Goal: Task Accomplishment & Management: Complete application form

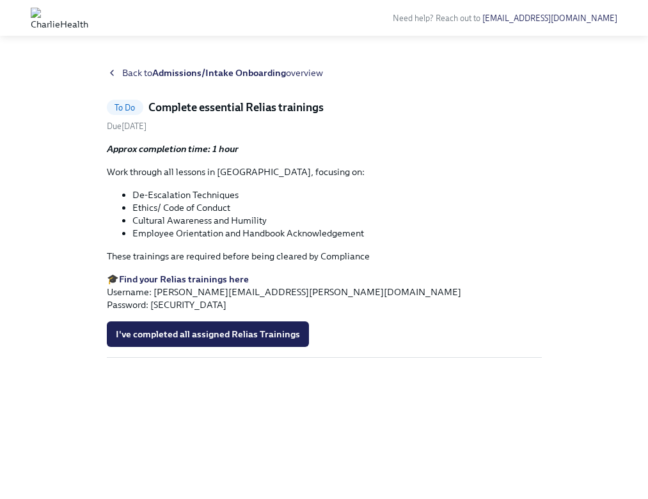
click at [125, 75] on span "Back to Admissions/Intake Onboarding overview" at bounding box center [222, 73] width 201 height 13
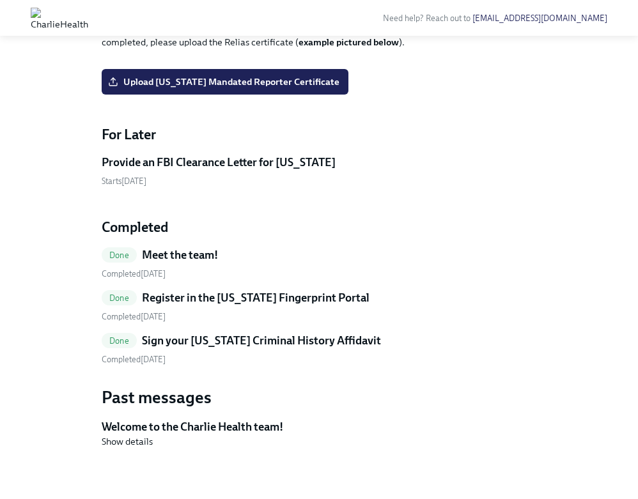
scroll to position [789, 0]
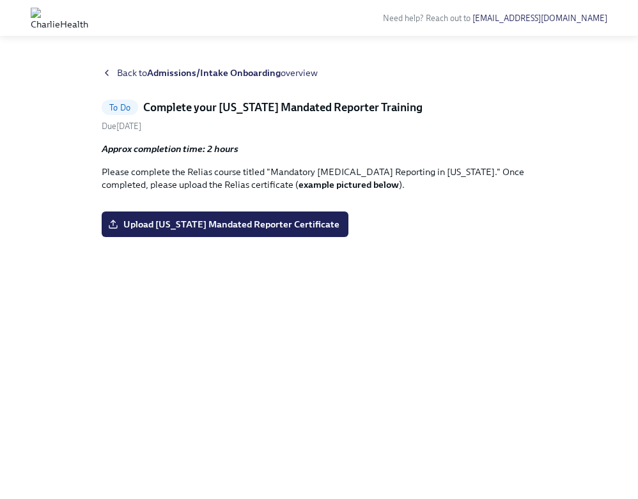
scroll to position [36, 0]
click at [308, 237] on label "Upload [US_STATE] Mandated Reporter Certificate" at bounding box center [225, 225] width 247 height 26
click at [0, 0] on input "Upload [US_STATE] Mandated Reporter Certificate" at bounding box center [0, 0] width 0 height 0
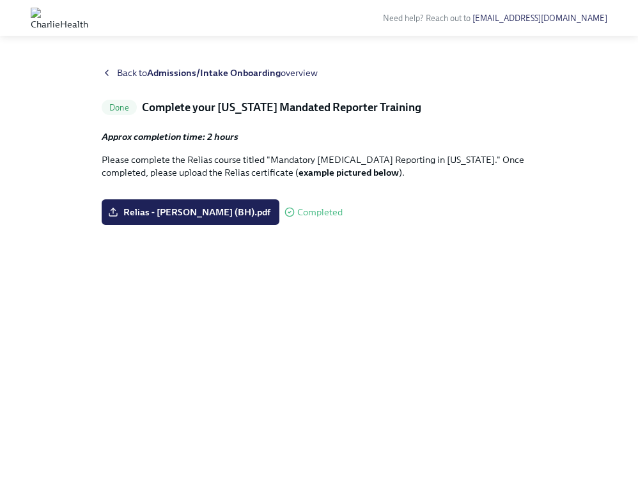
scroll to position [24, 0]
click at [134, 67] on span "Back to Admissions/Intake Onboarding overview" at bounding box center [217, 73] width 201 height 13
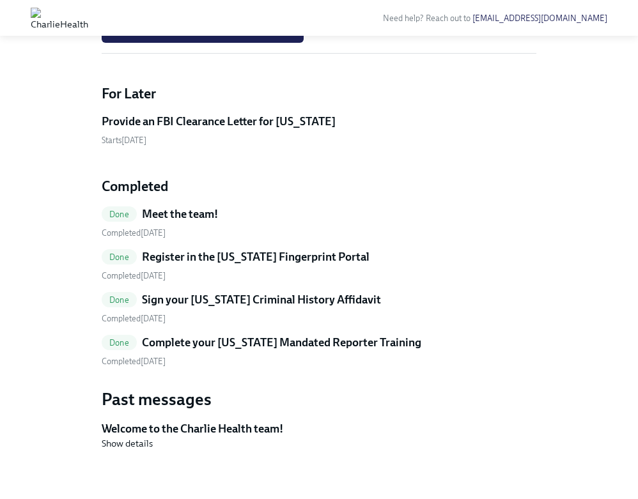
scroll to position [643, 0]
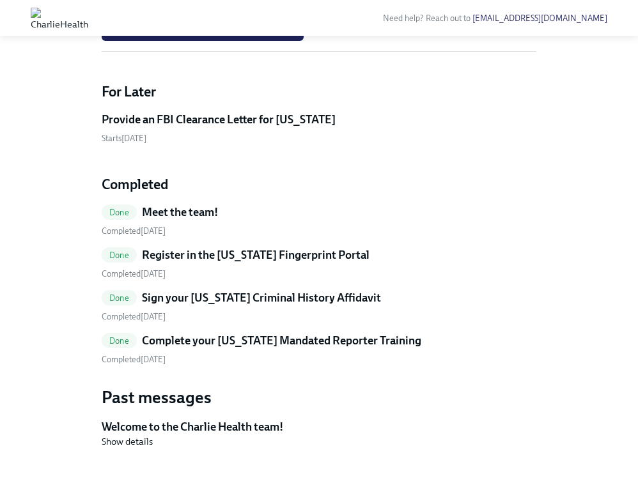
click at [238, 127] on h5 "Provide an FBI Clearance Letter for [US_STATE]" at bounding box center [219, 119] width 234 height 15
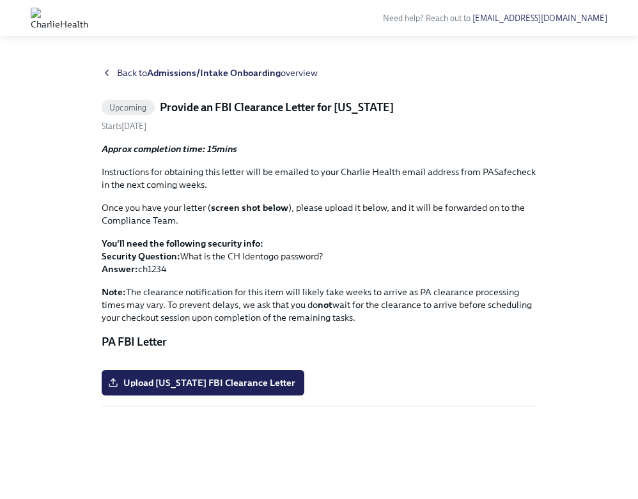
click at [113, 70] on div "Back to Admissions/Intake Onboarding overview" at bounding box center [319, 73] width 435 height 13
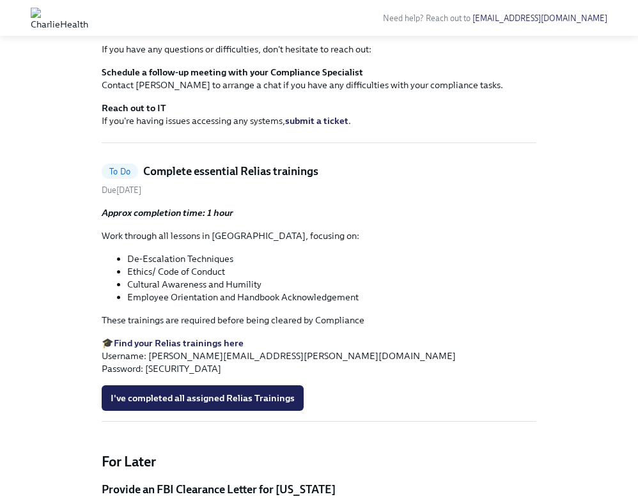
scroll to position [388, 0]
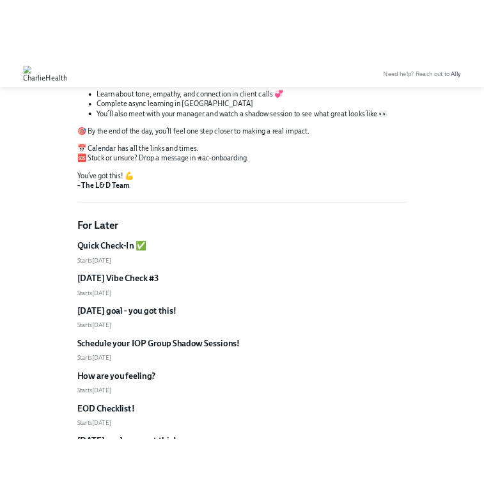
scroll to position [253, 0]
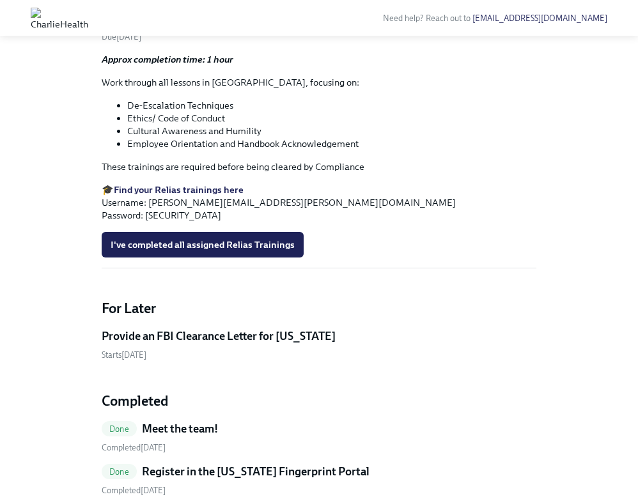
scroll to position [428, 0]
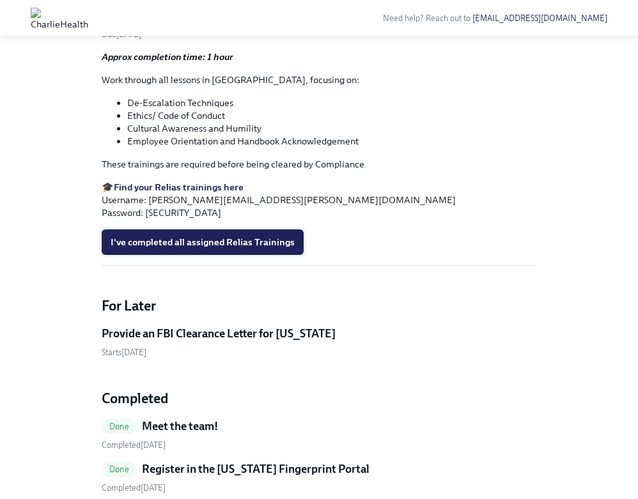
click at [284, 249] on span "I've completed all assigned Relias Trainings" at bounding box center [203, 242] width 184 height 13
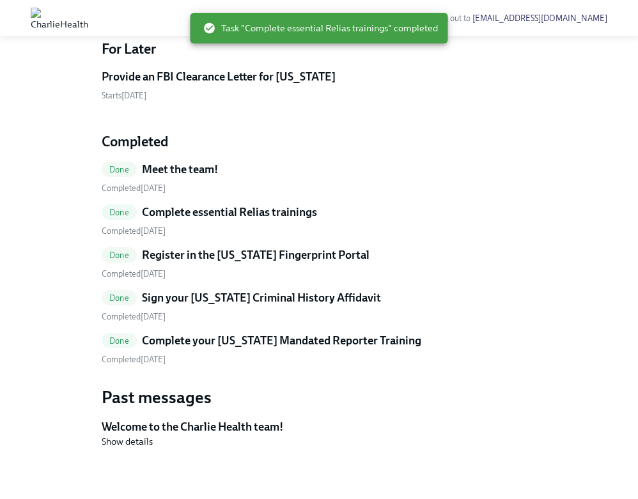
scroll to position [0, 0]
